Goal: Task Accomplishment & Management: Manage account settings

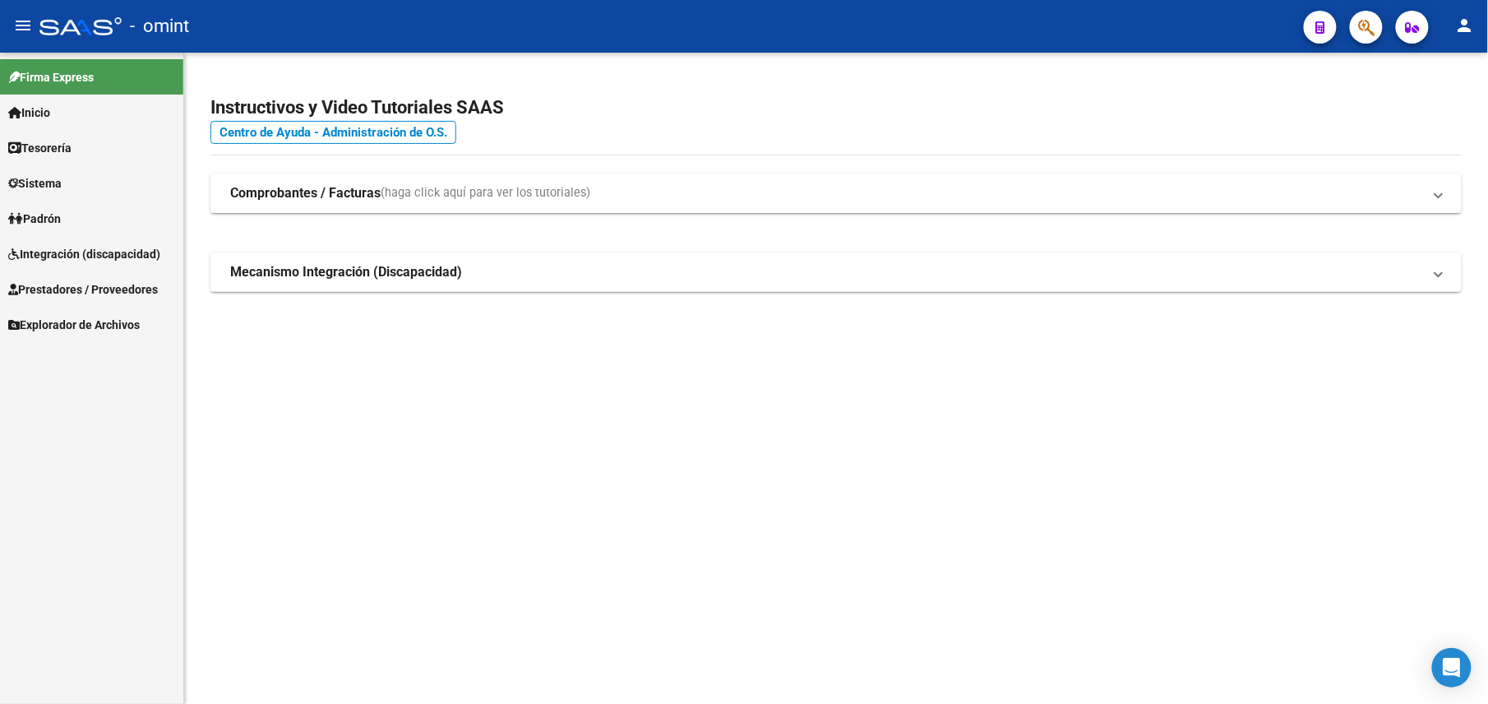
click at [59, 172] on link "Sistema" at bounding box center [91, 182] width 183 height 35
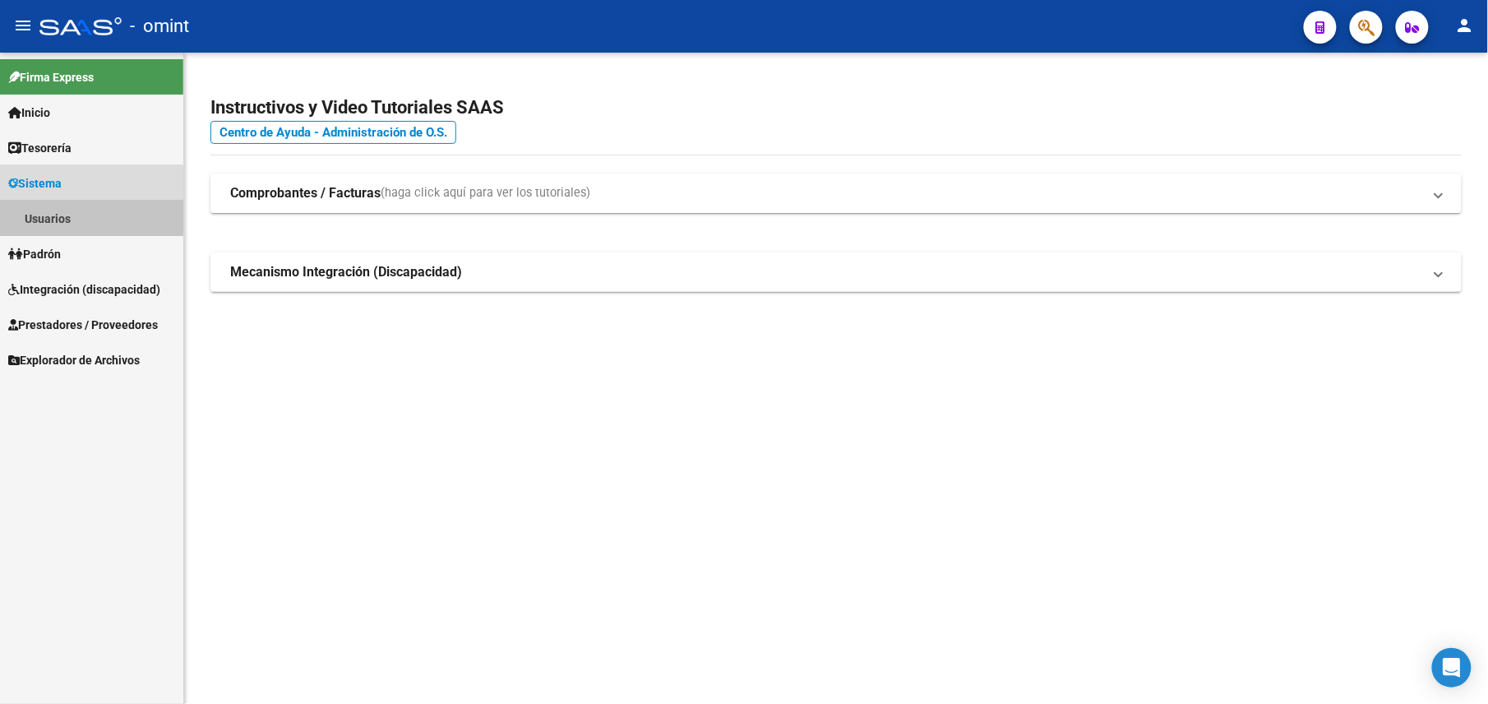
click at [73, 214] on link "Usuarios" at bounding box center [91, 218] width 183 height 35
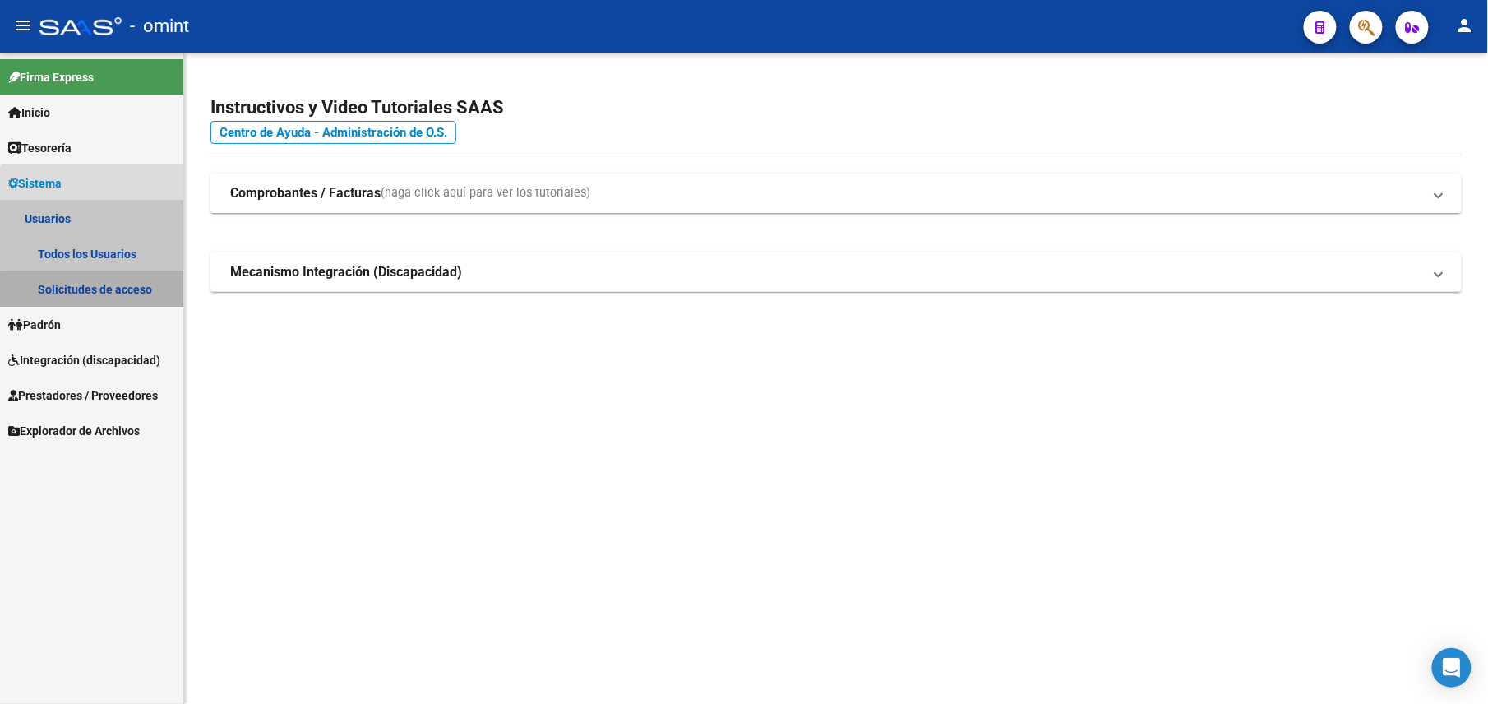
click at [94, 293] on link "Solicitudes de acceso" at bounding box center [91, 288] width 183 height 35
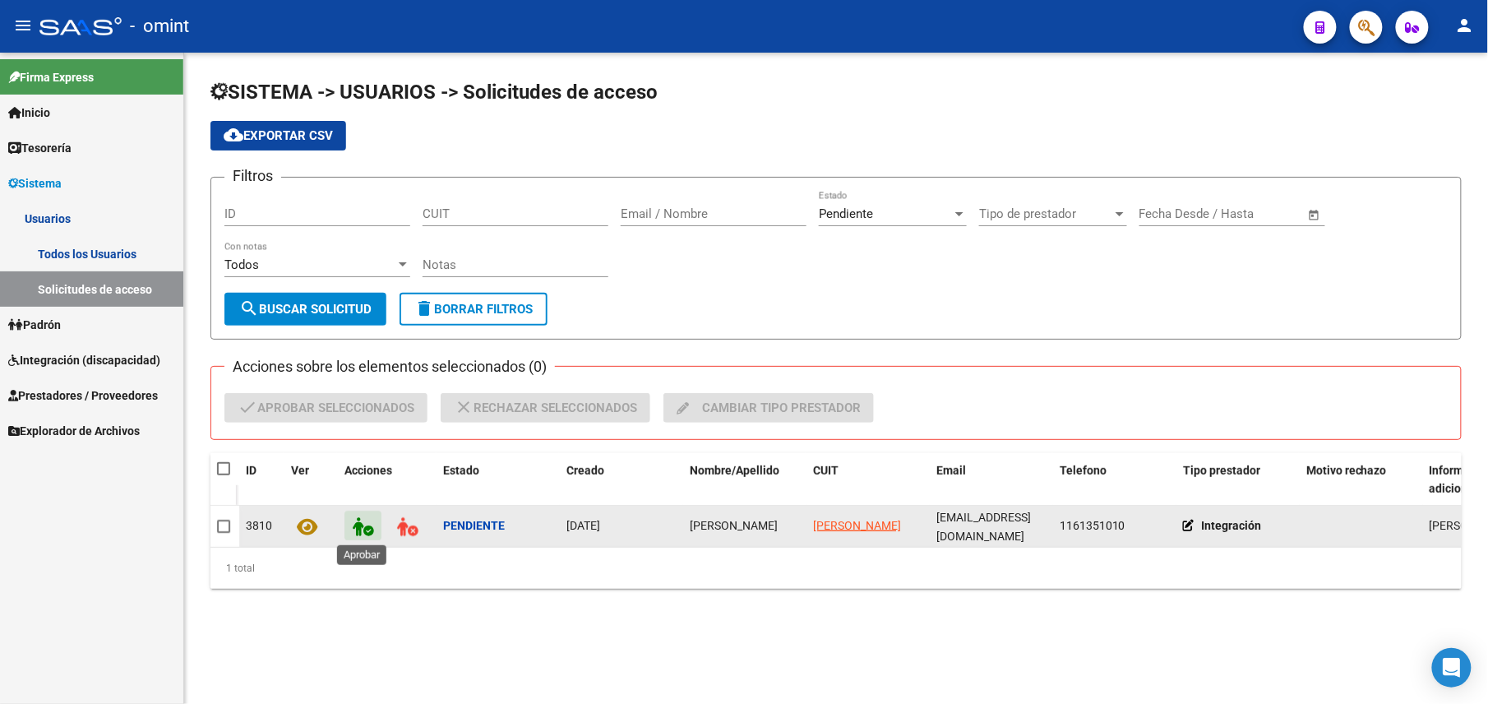
click at [370, 521] on icon at bounding box center [363, 526] width 21 height 19
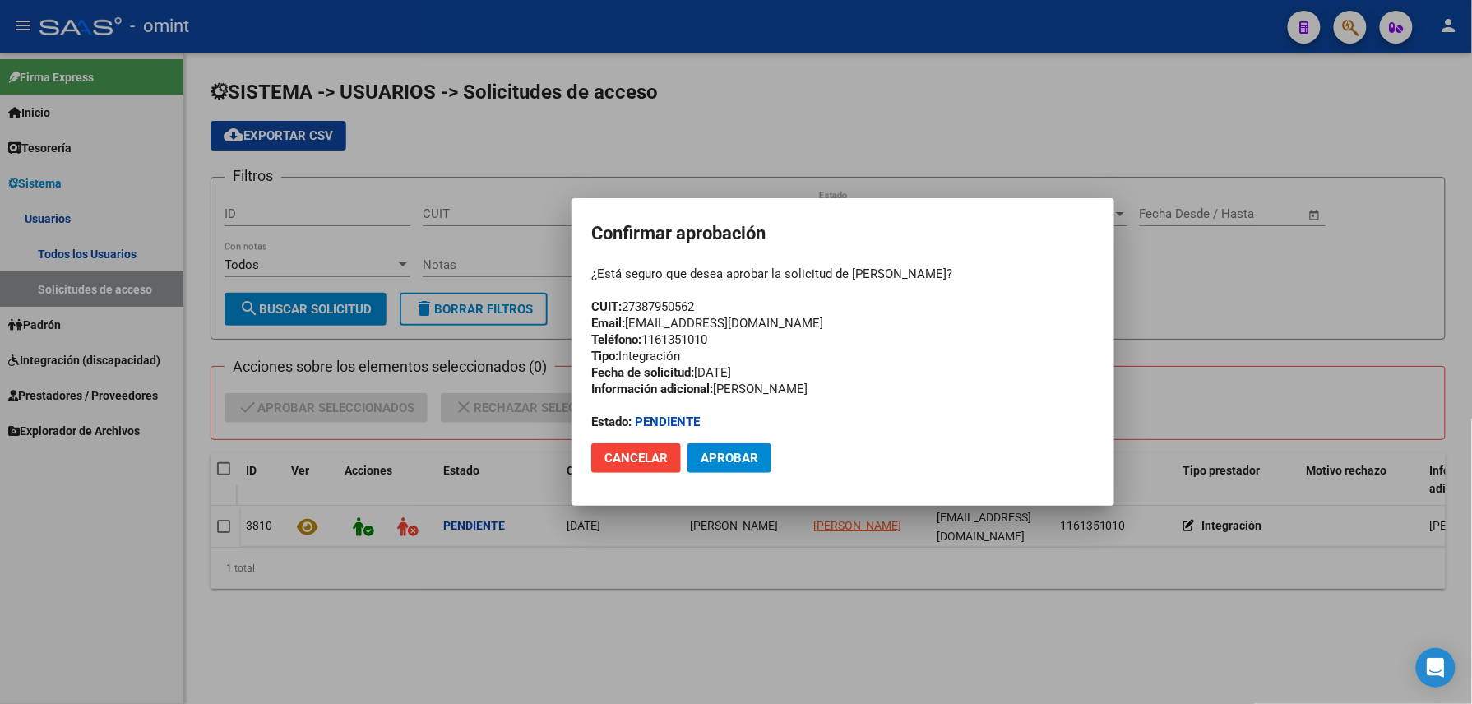
click at [665, 301] on div "¿Está seguro que desea aprobar la solicitud de [PERSON_NAME]? CUIT: 27387950562…" at bounding box center [842, 348] width 503 height 164
copy div "27387950562"
click at [738, 457] on span "Aprobar" at bounding box center [730, 458] width 58 height 15
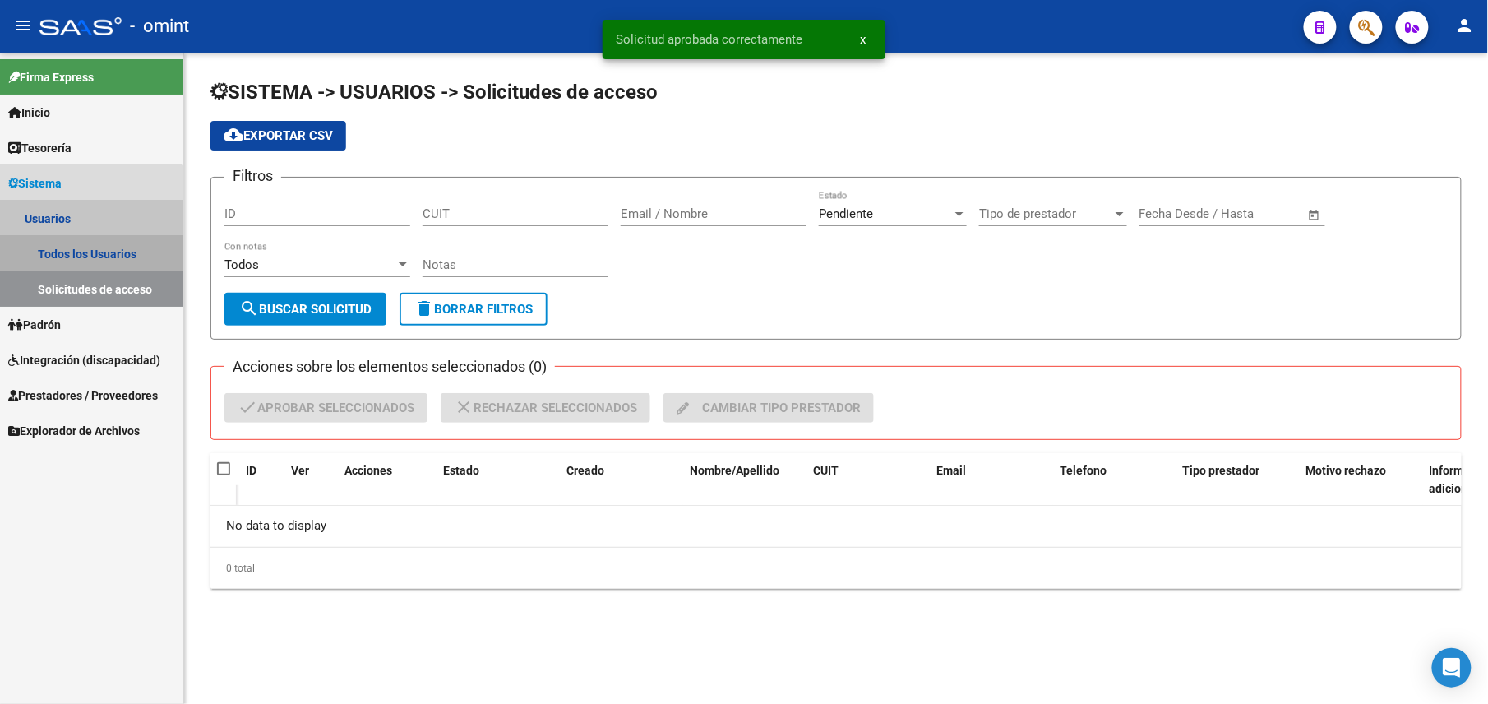
click at [83, 247] on link "Todos los Usuarios" at bounding box center [91, 253] width 183 height 35
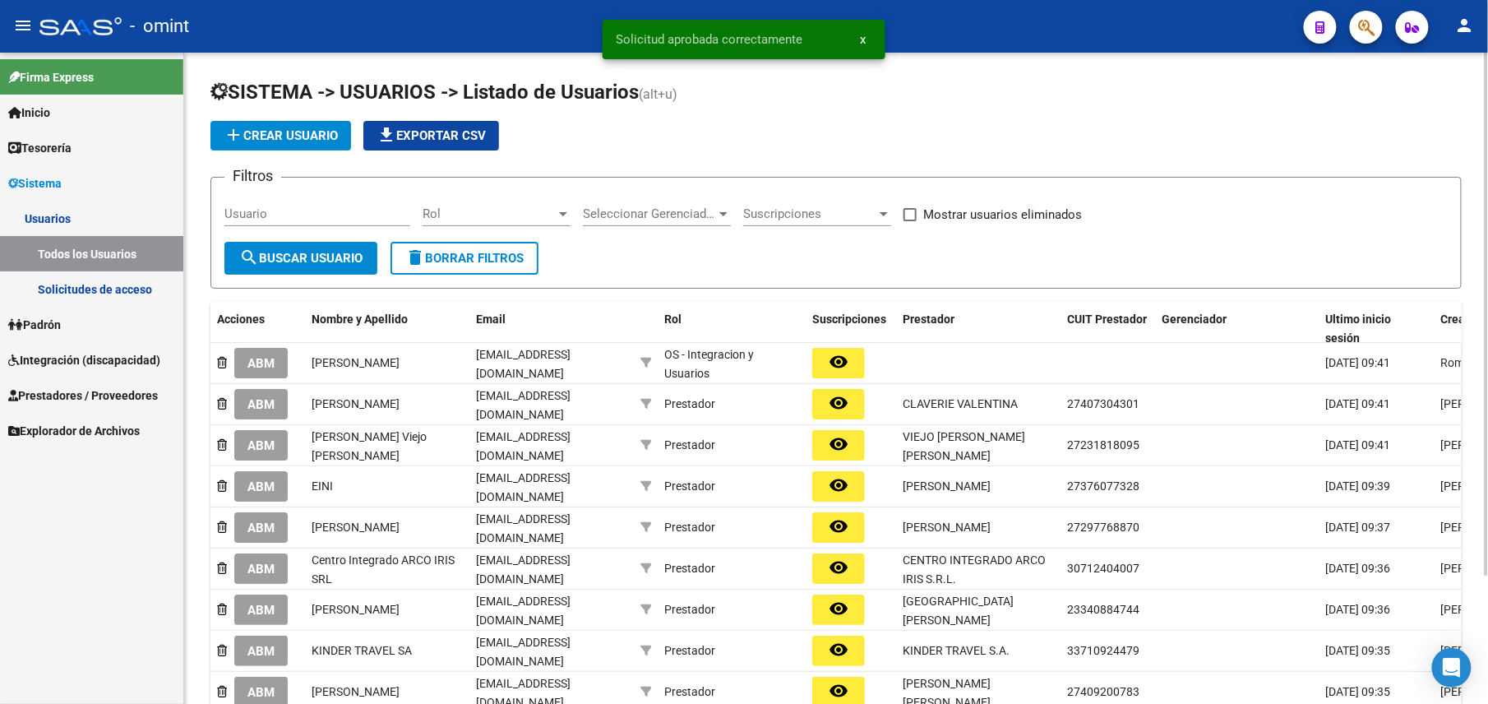
click at [326, 201] on div "Usuario" at bounding box center [317, 208] width 186 height 35
click at [326, 209] on input "Usuario" at bounding box center [317, 213] width 186 height 15
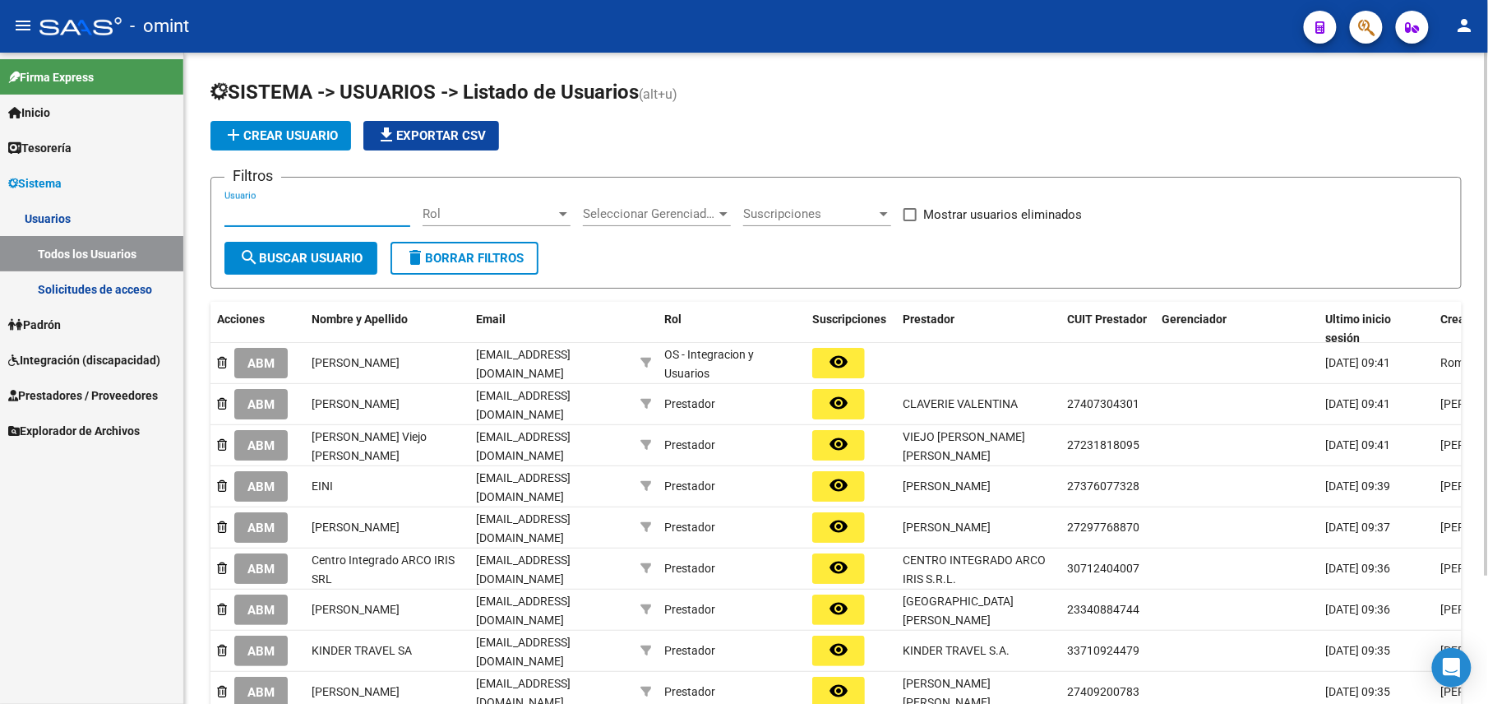
paste input "27387950562"
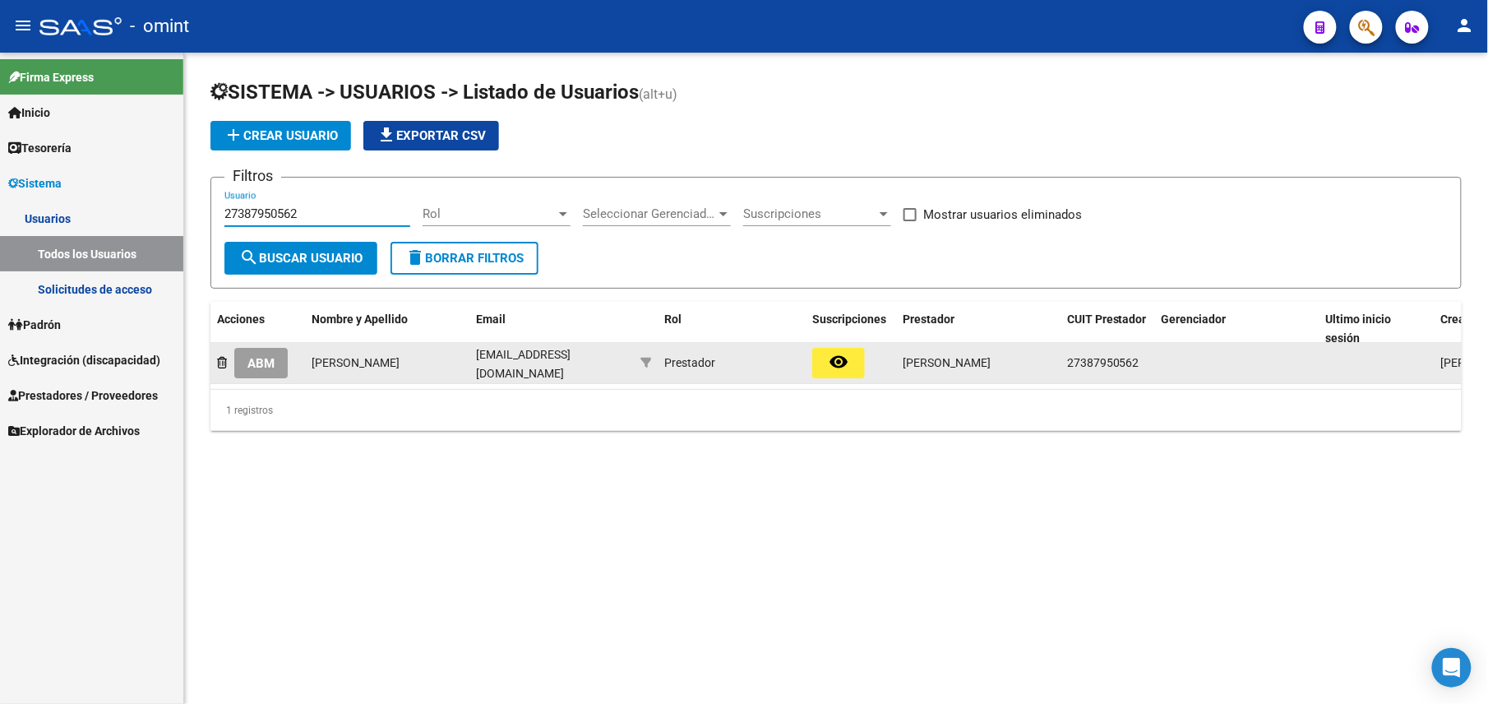
type input "27387950562"
click at [264, 362] on span "ABM" at bounding box center [260, 363] width 27 height 15
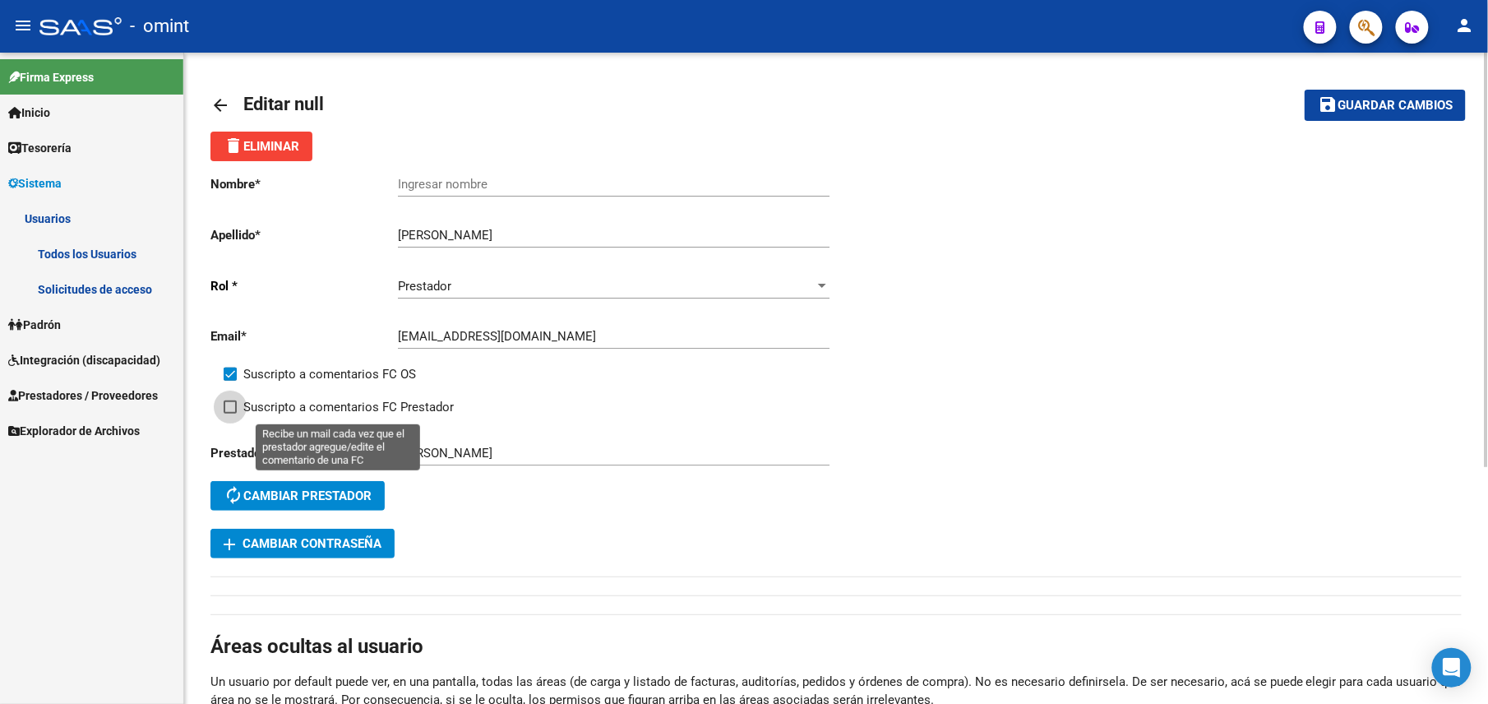
click at [280, 408] on span "Suscripto a comentarios FC Prestador" at bounding box center [348, 407] width 210 height 20
click at [230, 414] on input "Suscripto a comentarios FC Prestador" at bounding box center [229, 414] width 1 height 1
checkbox input "true"
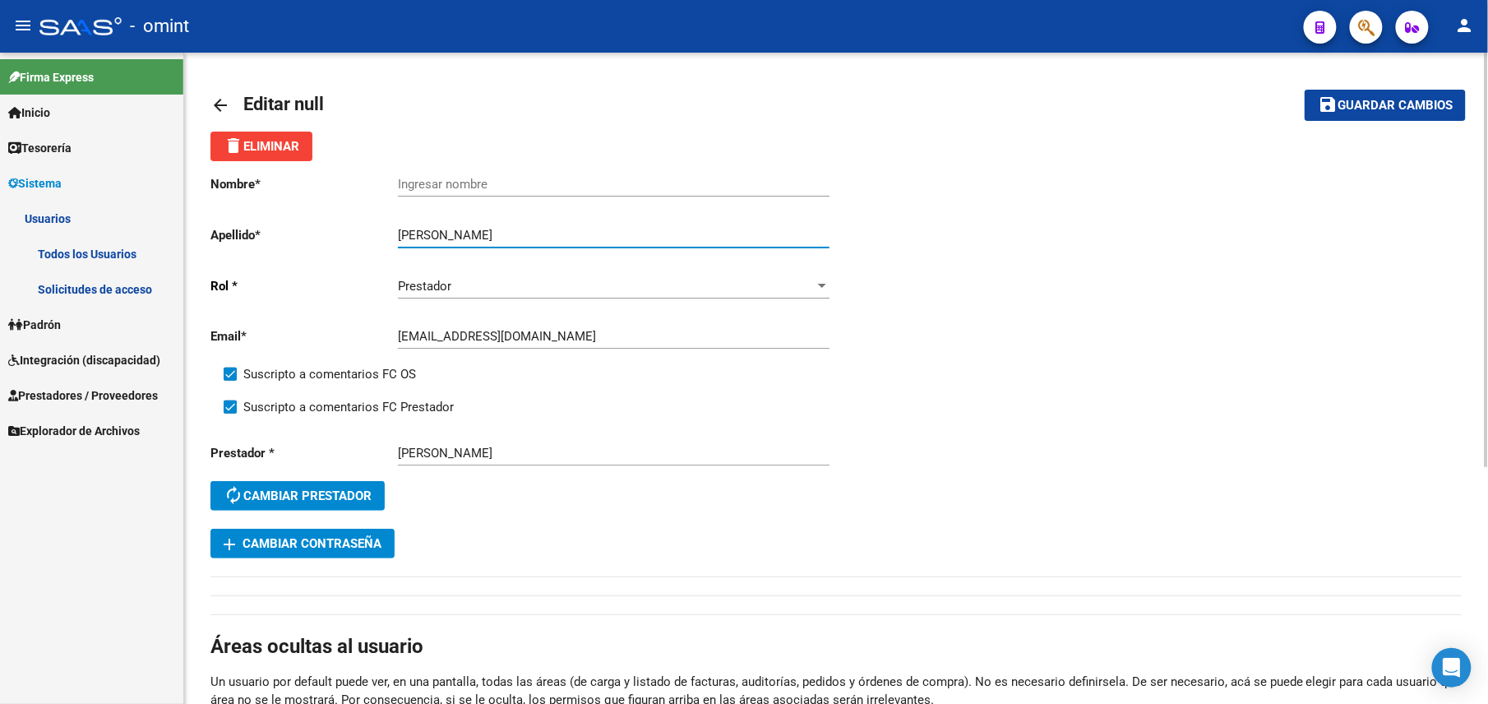
drag, startPoint x: 494, startPoint y: 234, endPoint x: 395, endPoint y: 234, distance: 99.5
click at [395, 234] on app-form-text-field "Apellido * [PERSON_NAME] Ingresar apellido" at bounding box center [519, 235] width 619 height 15
click at [458, 189] on input "Ingresar nombre" at bounding box center [614, 184] width 432 height 15
paste input "[PERSON_NAME]"
type input "[PERSON_NAME]"
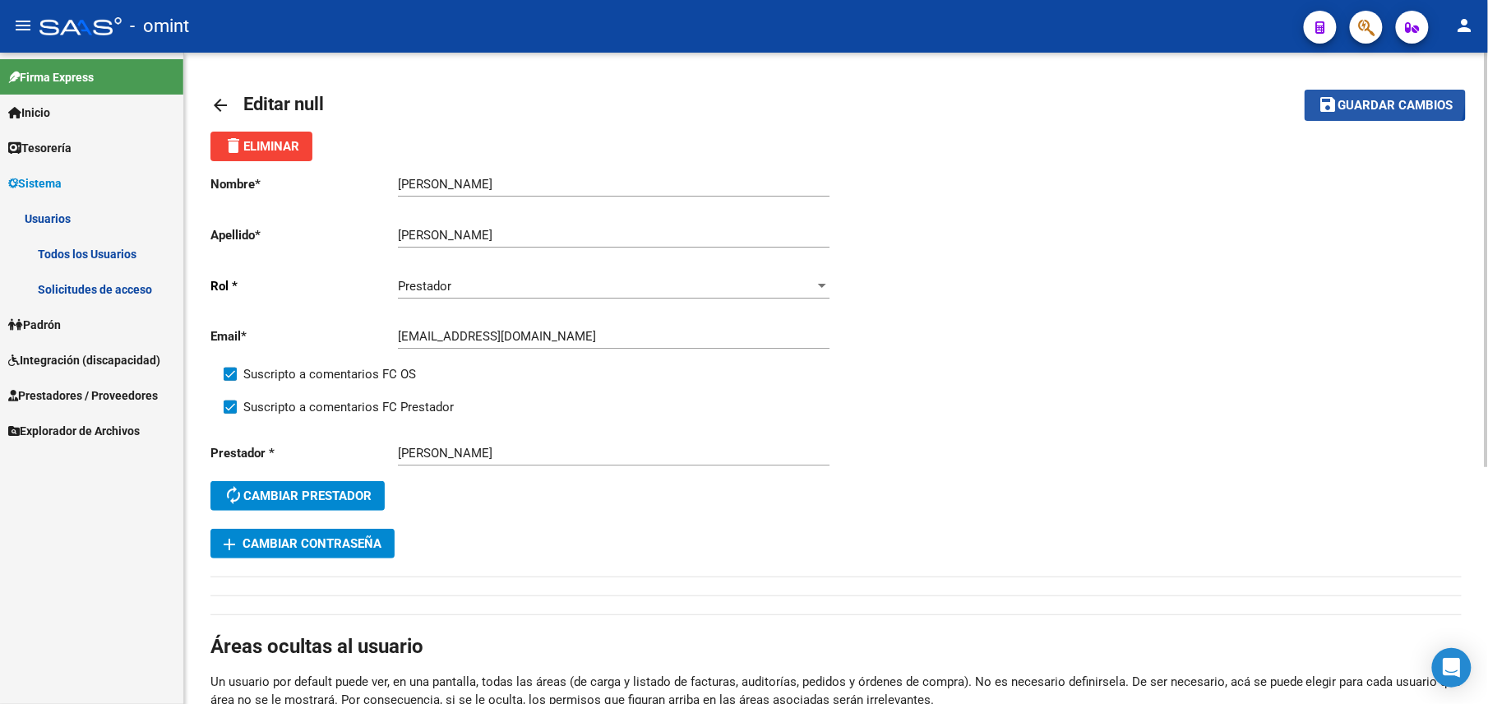
click at [1358, 93] on button "save Guardar cambios" at bounding box center [1385, 105] width 161 height 30
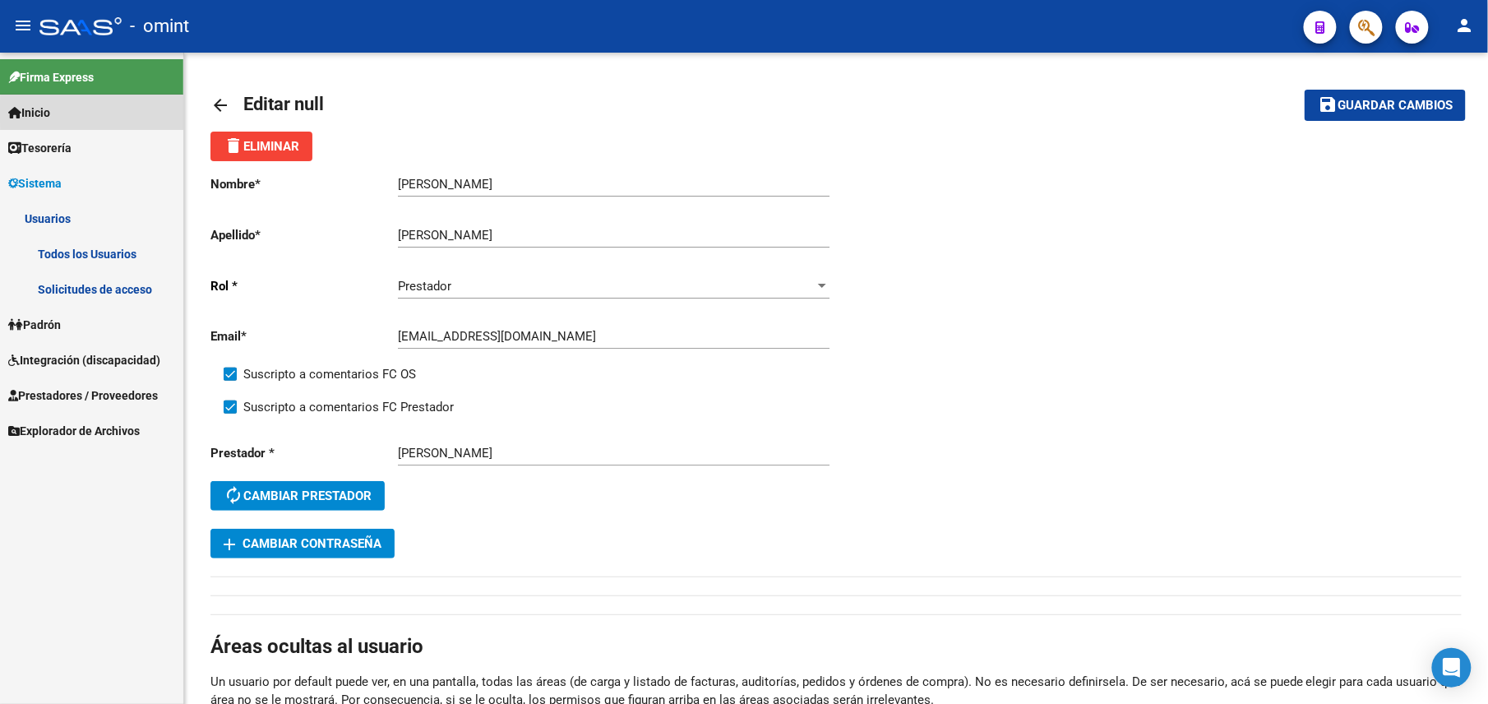
click at [99, 112] on link "Inicio" at bounding box center [91, 112] width 183 height 35
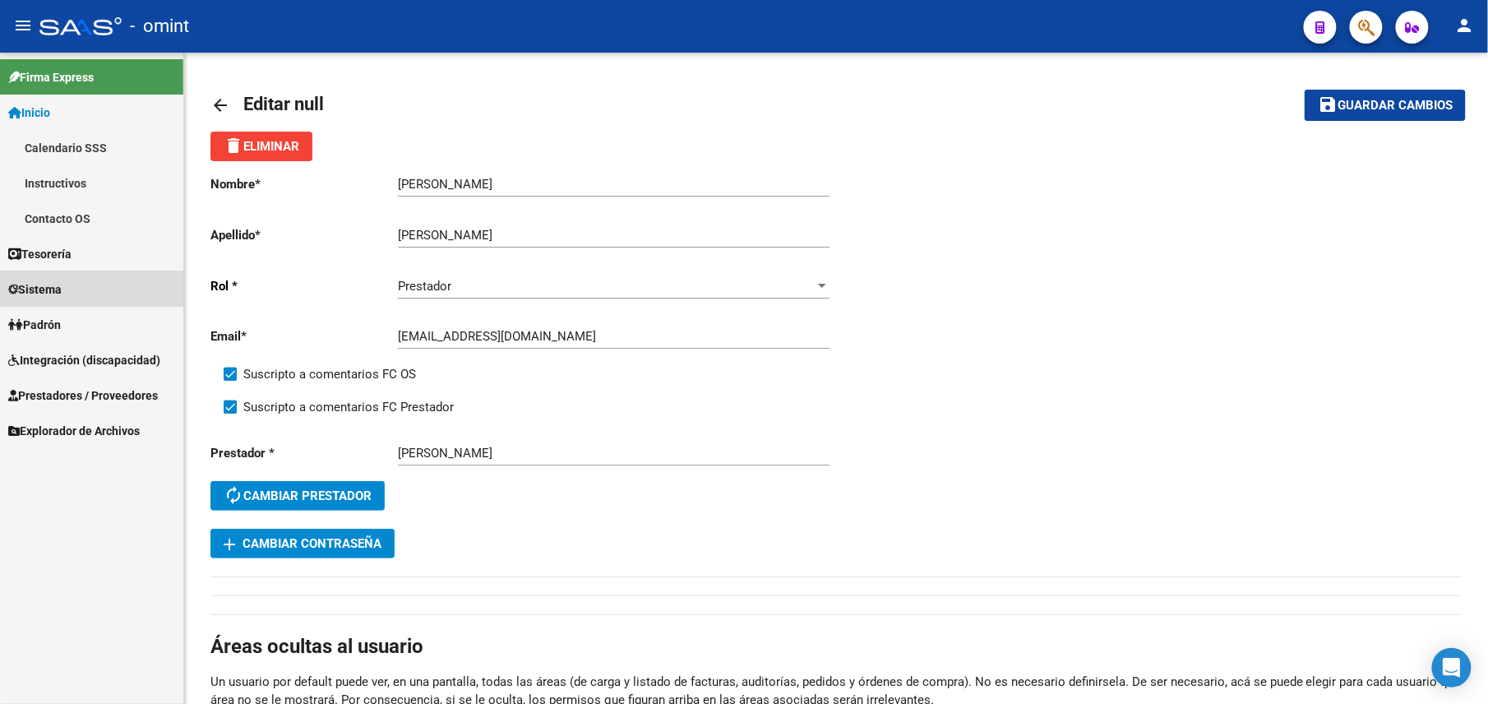
click at [80, 280] on link "Sistema" at bounding box center [91, 288] width 183 height 35
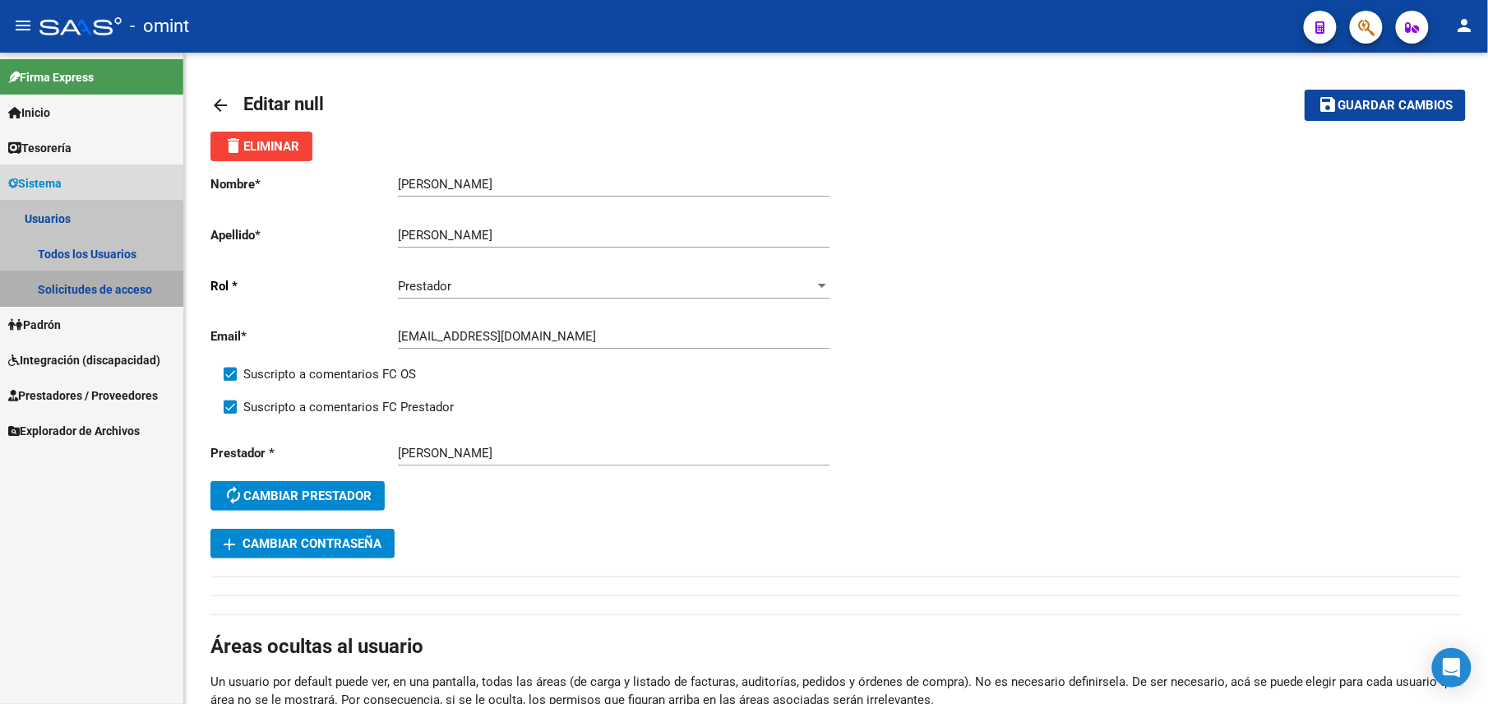
click at [86, 288] on link "Solicitudes de acceso" at bounding box center [91, 288] width 183 height 35
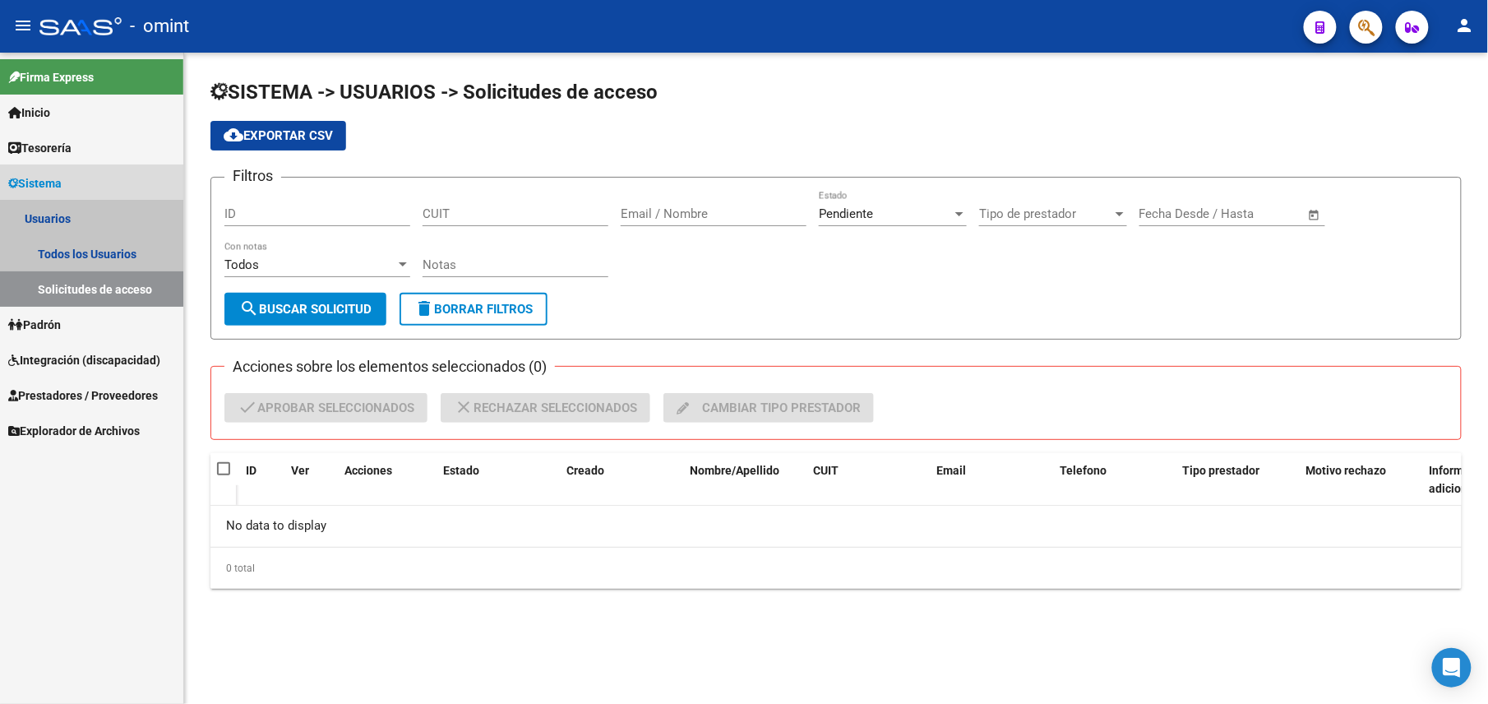
click at [66, 208] on link "Usuarios" at bounding box center [91, 218] width 183 height 35
